Goal: Check status

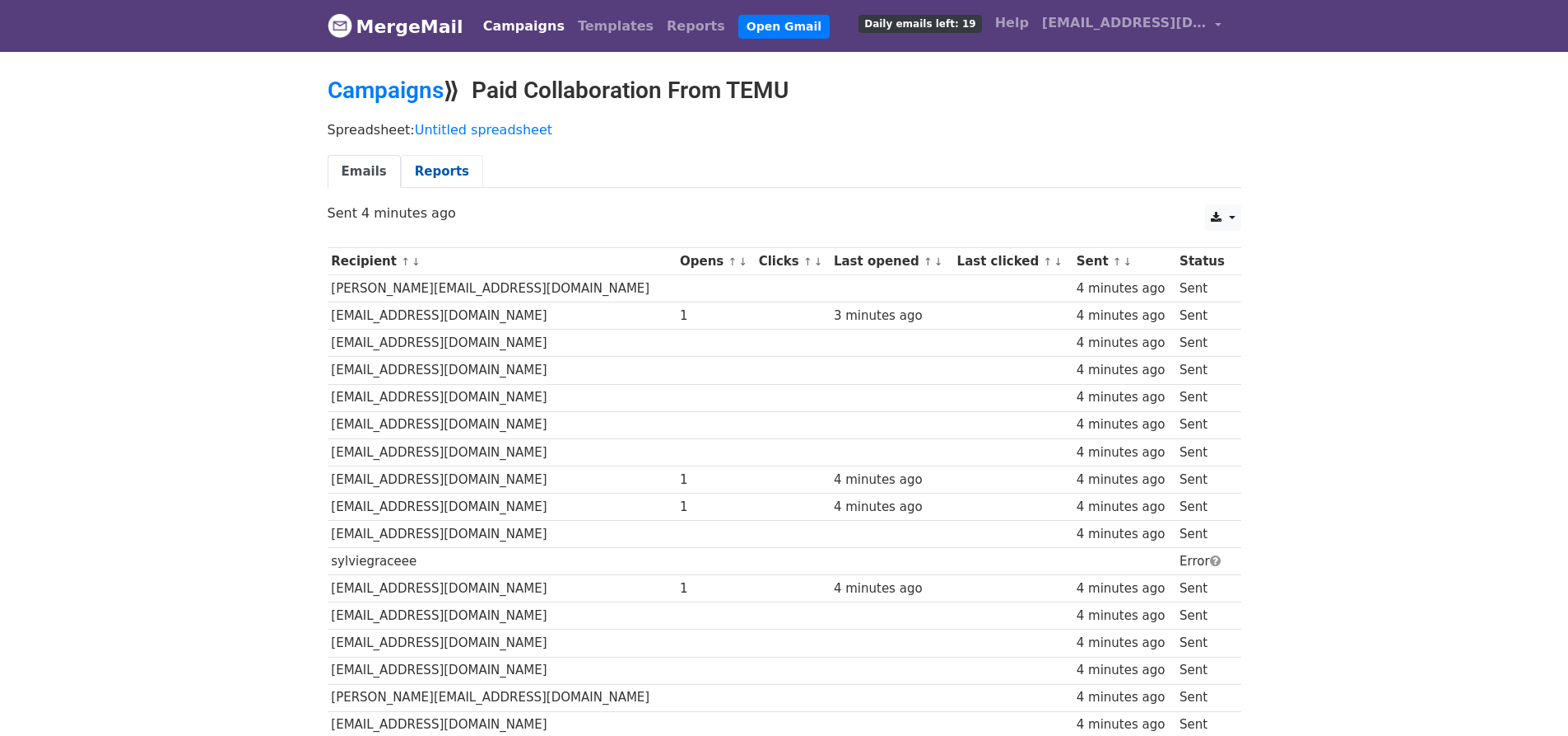
click at [445, 164] on link "Reports" at bounding box center [442, 172] width 83 height 34
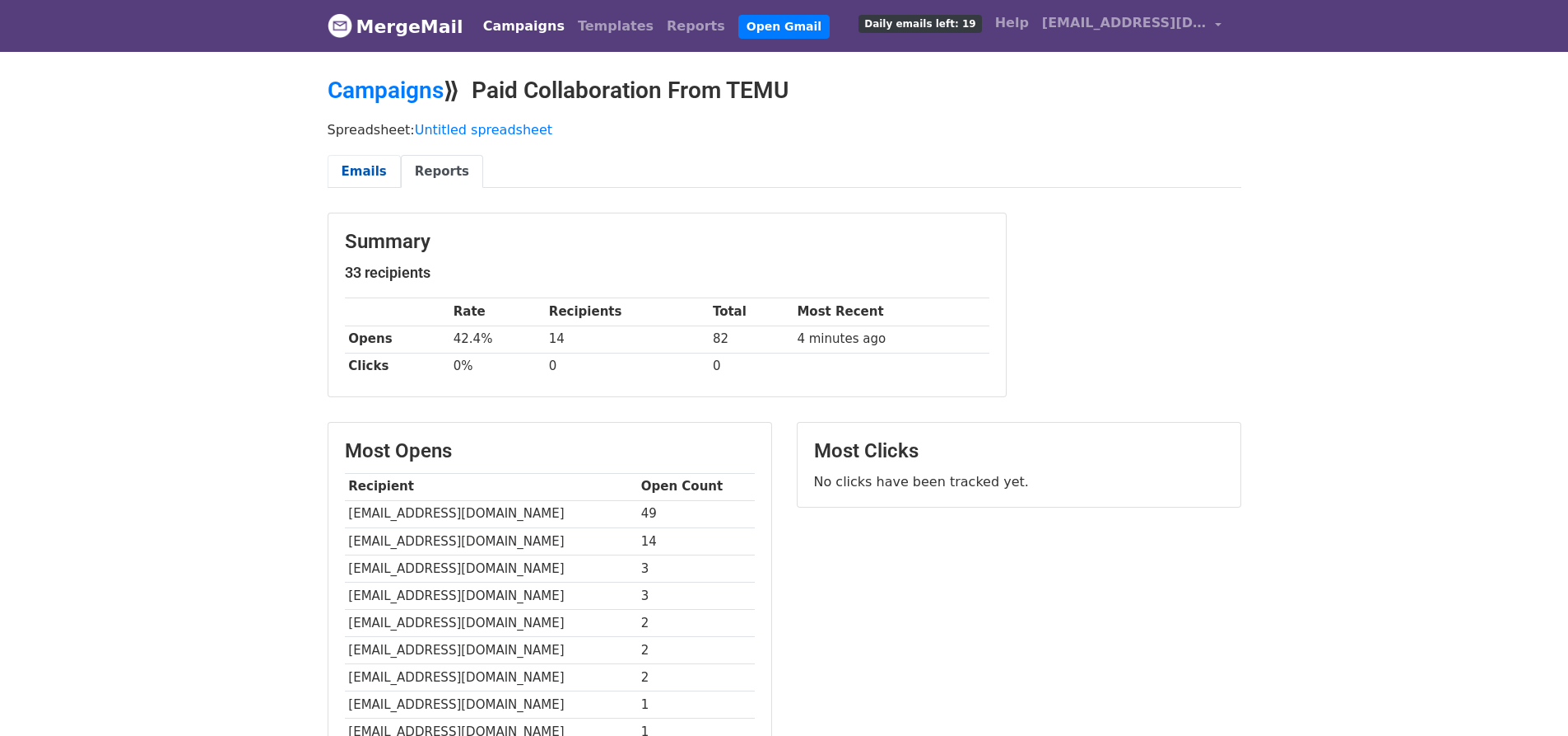
click at [375, 162] on link "Emails" at bounding box center [364, 172] width 73 height 34
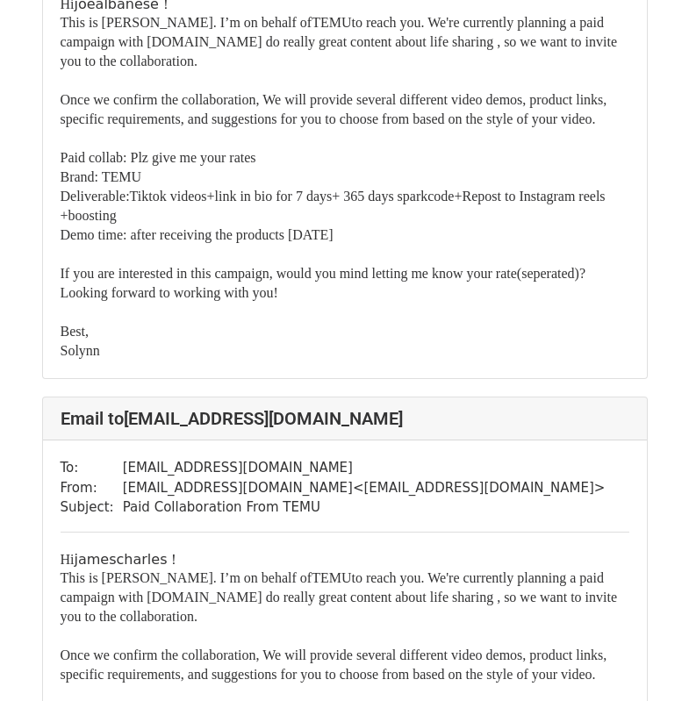
scroll to position [351, 0]
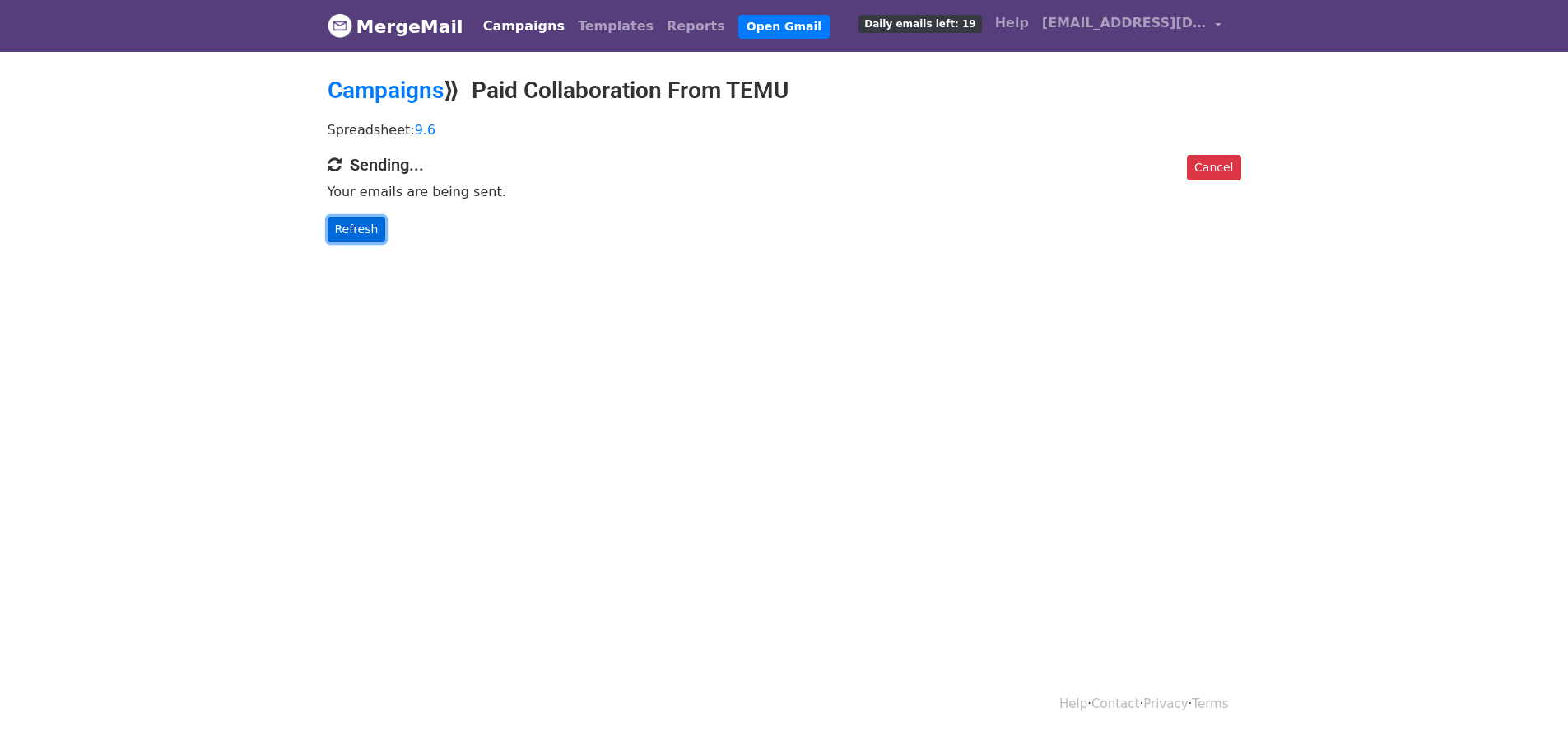
click at [373, 233] on link "Refresh" at bounding box center [357, 229] width 58 height 25
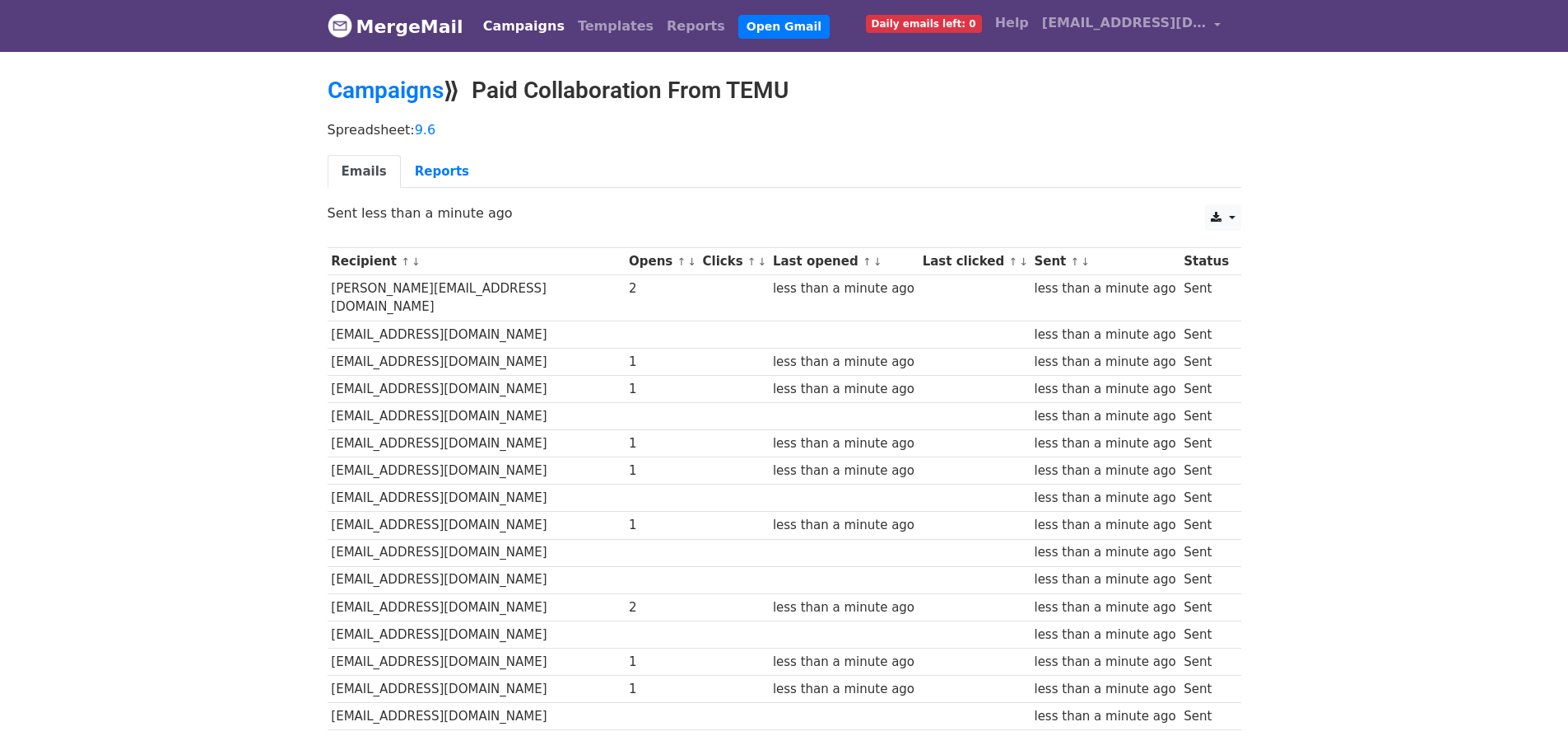
click at [1079, 104] on div "Campaigns ⟫ Paid Collaboration From TEMU" at bounding box center [784, 95] width 938 height 37
